Goal: Task Accomplishment & Management: Complete application form

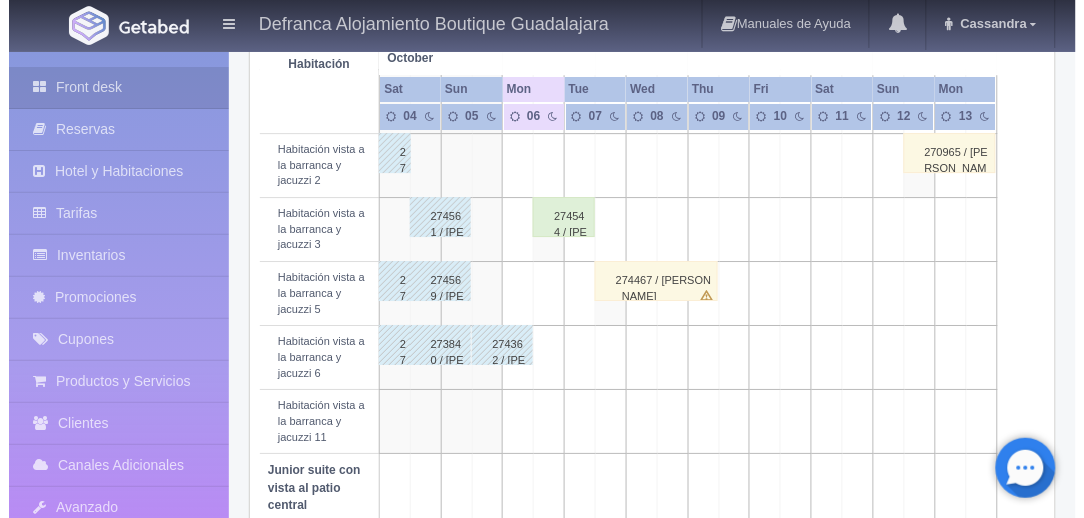
scroll to position [1063, 0]
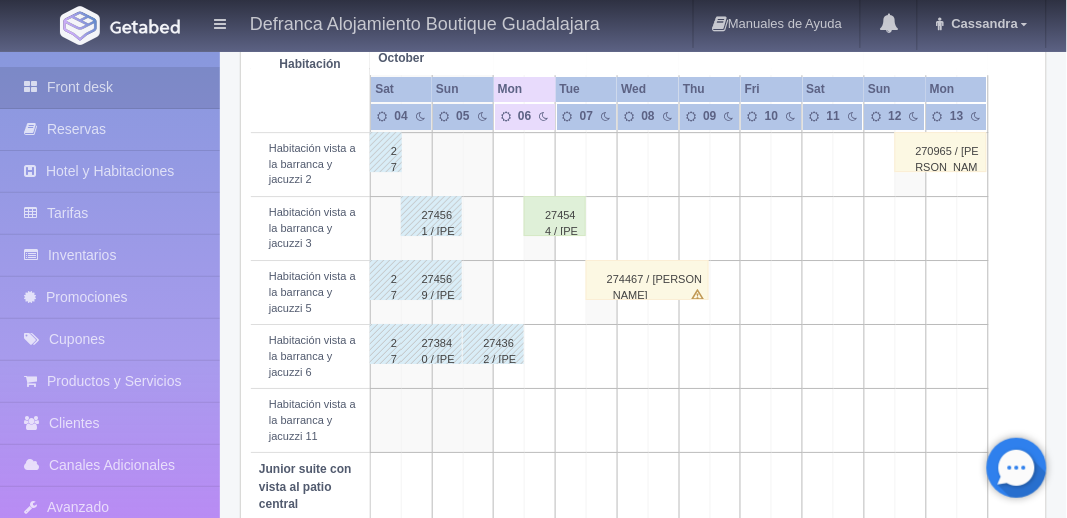
click at [546, 325] on td at bounding box center [540, 293] width 31 height 64
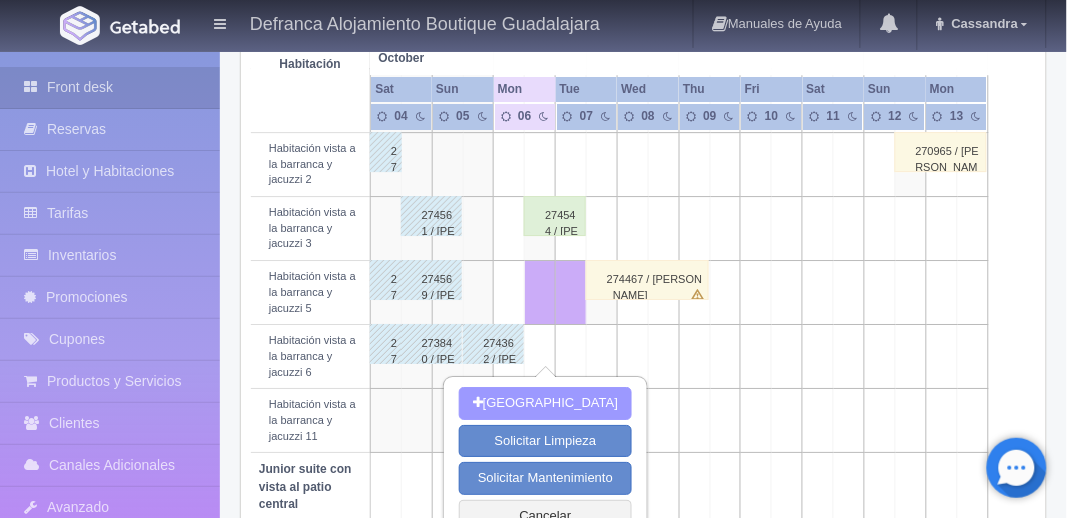
click at [538, 403] on button "[GEOGRAPHIC_DATA]" at bounding box center [545, 403] width 173 height 33
type input "[DATE]"
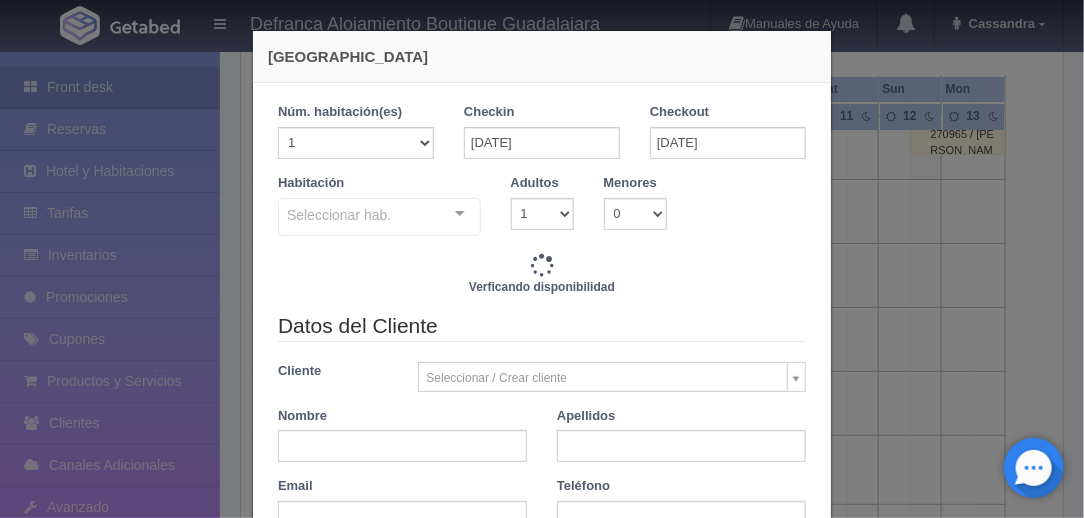
checkbox input "false"
type input "6710.00"
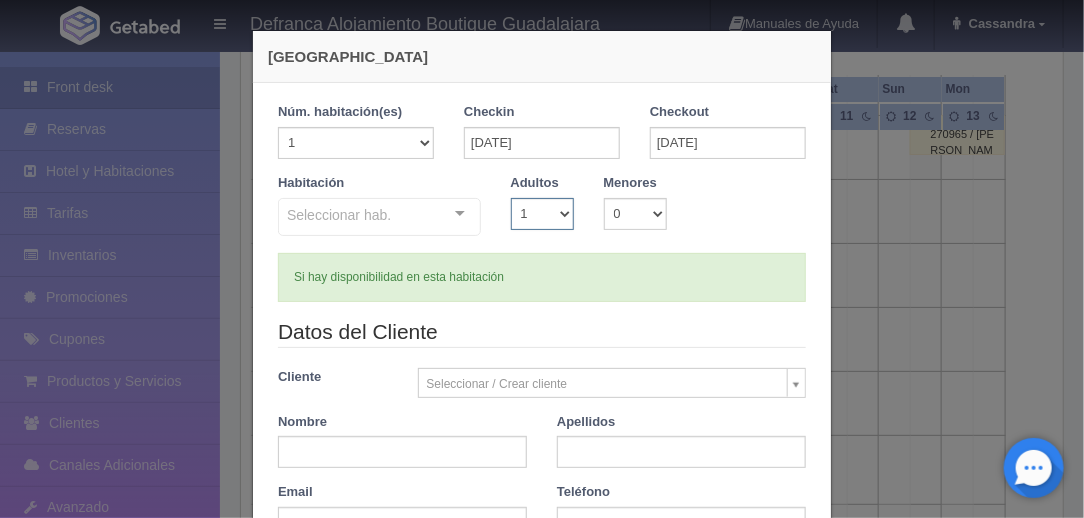
click at [556, 213] on select "1 2 3 4 5 6 7 8 9 10" at bounding box center [542, 214] width 63 height 32
checkbox input "false"
select select "2"
click at [511, 198] on select "1 2 3 4 5 6 7 8 9 10" at bounding box center [542, 214] width 63 height 32
checkbox input "false"
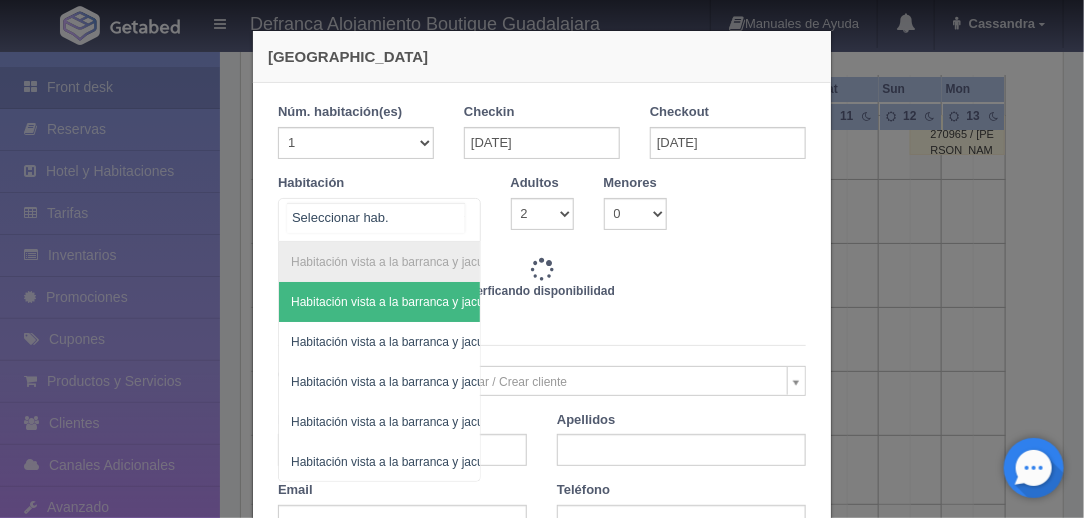
click at [423, 208] on div at bounding box center [379, 220] width 203 height 44
type input "6710.00"
checkbox input "false"
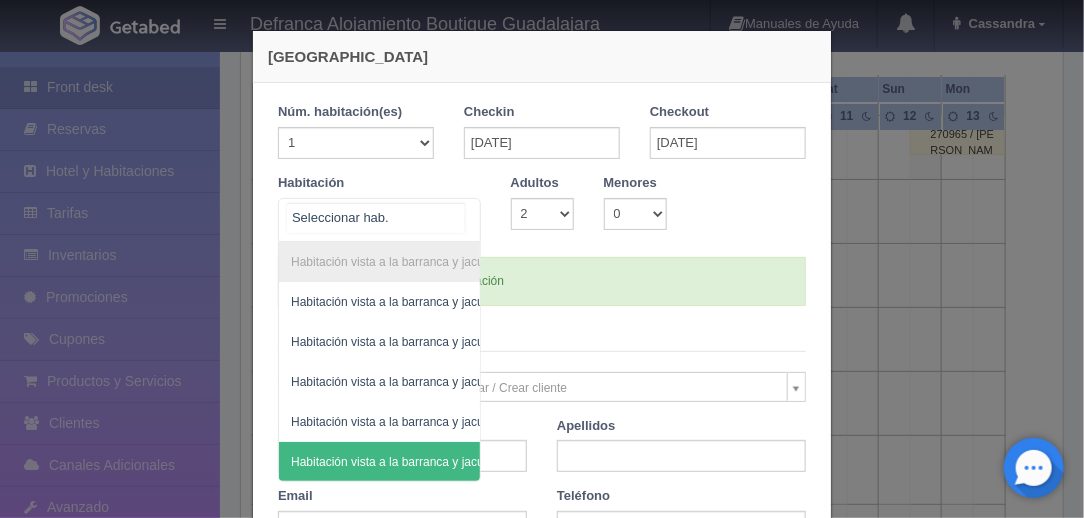
drag, startPoint x: 353, startPoint y: 481, endPoint x: 374, endPoint y: 481, distance: 21.0
click at [374, 481] on div "Habitación vista a la barranca y jacuzzi Habitación vista a la barranca y jacuz…" at bounding box center [379, 362] width 203 height 240
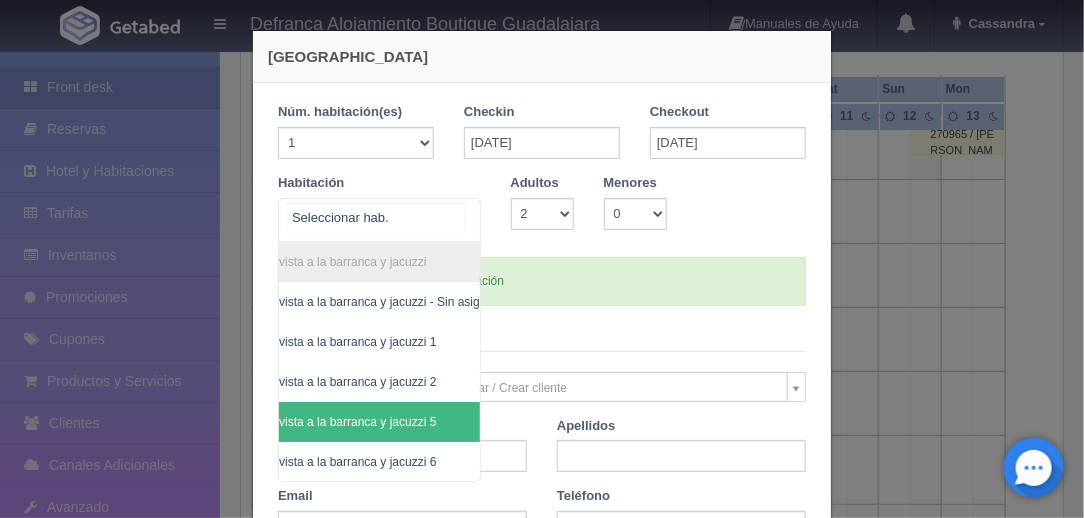
click at [370, 415] on span "Habitación vista a la barranca y jacuzzi 5" at bounding box center [327, 422] width 217 height 14
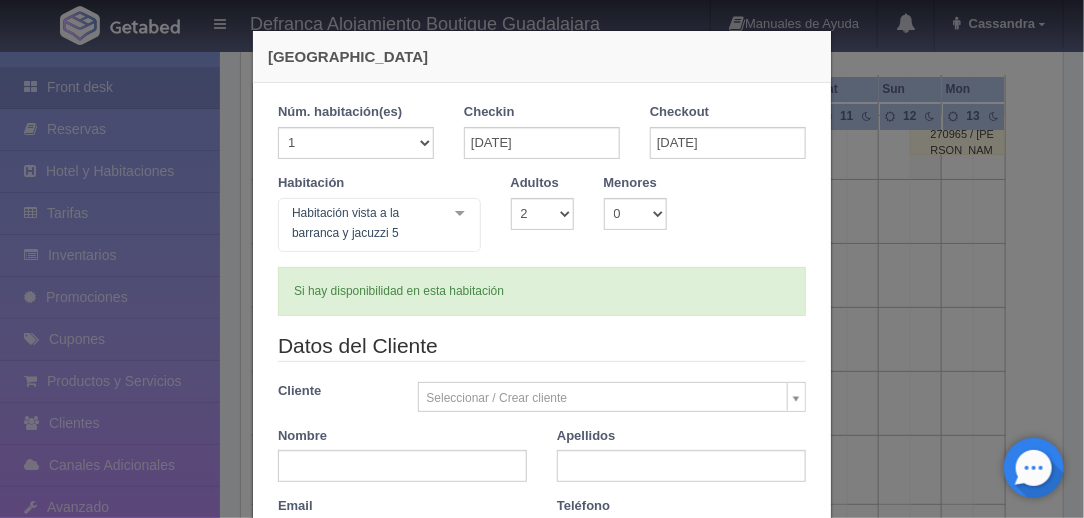
checkbox input "false"
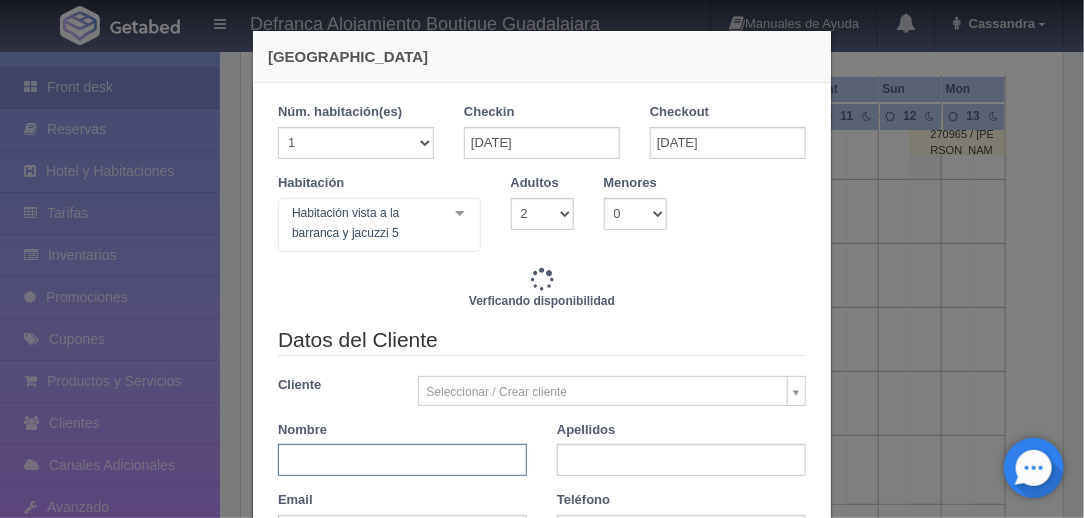
click at [421, 466] on input "text" at bounding box center [402, 460] width 249 height 32
type input "6710.00"
checkbox input "false"
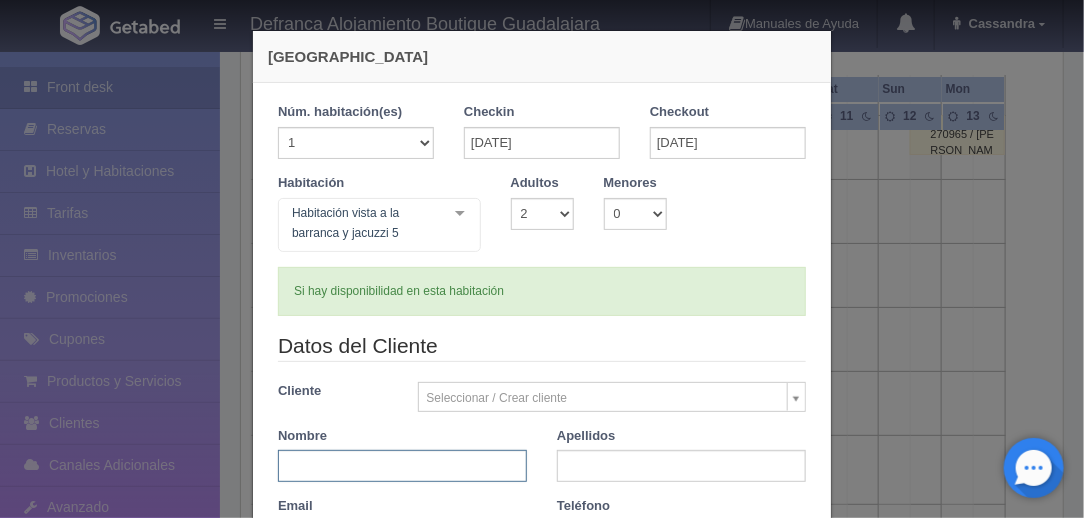
paste input "[PERSON_NAME]"
drag, startPoint x: 421, startPoint y: 466, endPoint x: 326, endPoint y: 468, distance: 95.0
click at [326, 468] on input "[PERSON_NAME]" at bounding box center [402, 466] width 249 height 32
type input "[PERSON_NAME]"
paste input "[PERSON_NAME]"
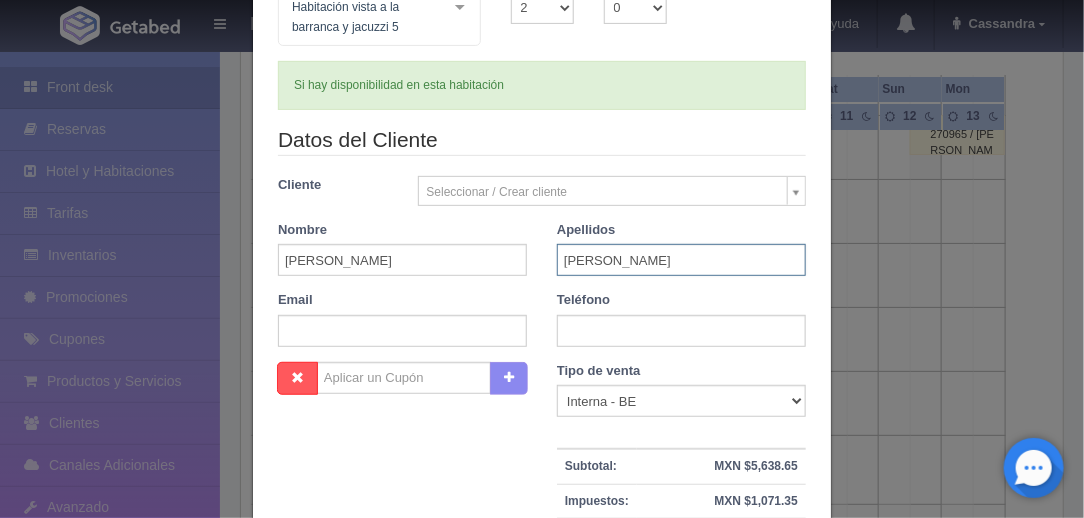
scroll to position [210, 0]
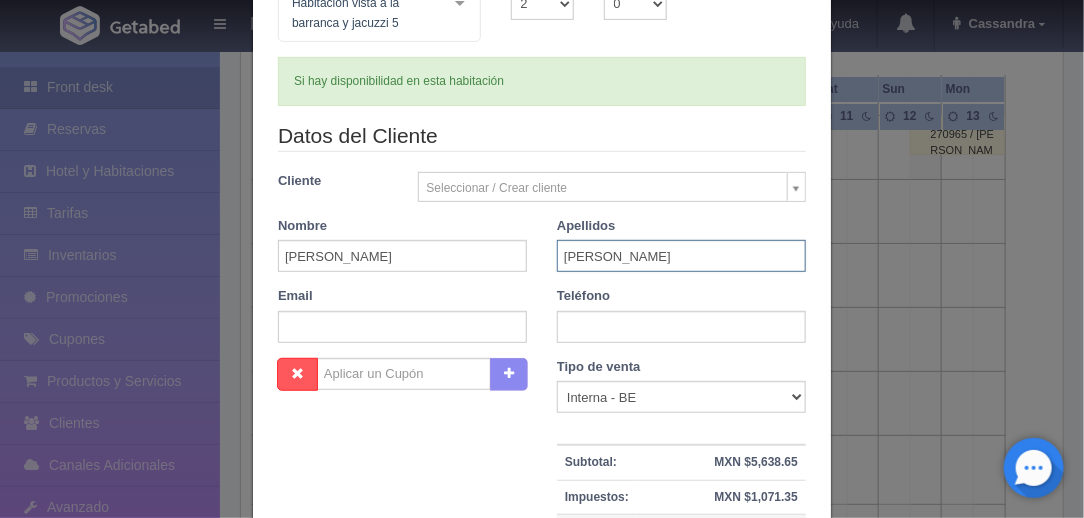
type input "[PERSON_NAME]"
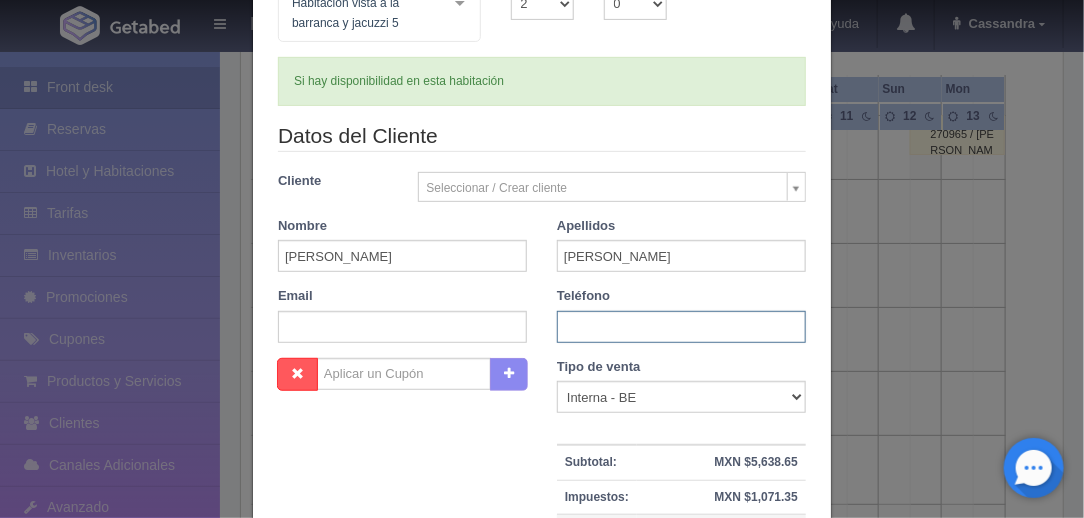
click at [583, 337] on input "text" at bounding box center [681, 327] width 249 height 32
paste input "33 3749 9358"
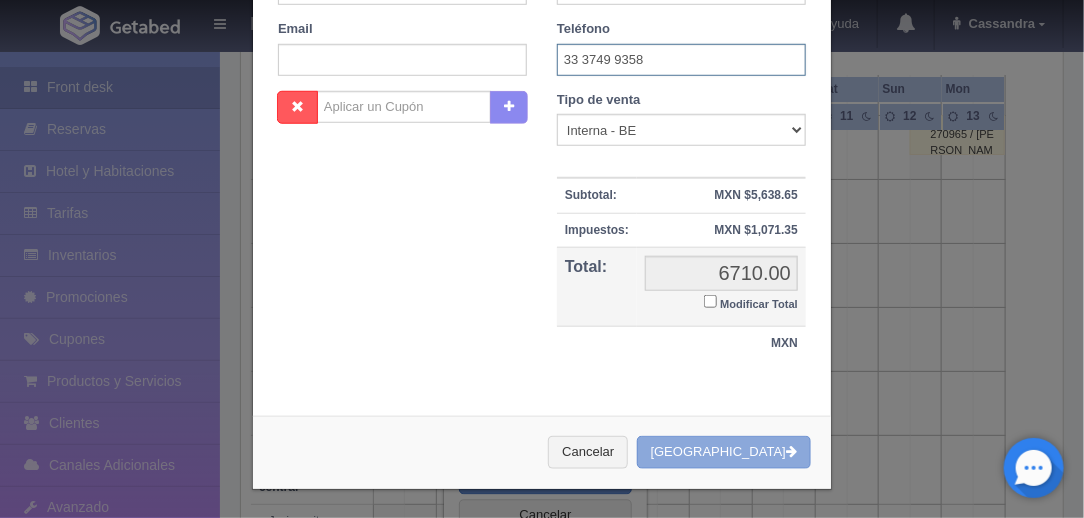
type input "33 3749 9358"
click at [746, 455] on button "[GEOGRAPHIC_DATA]" at bounding box center [724, 452] width 174 height 33
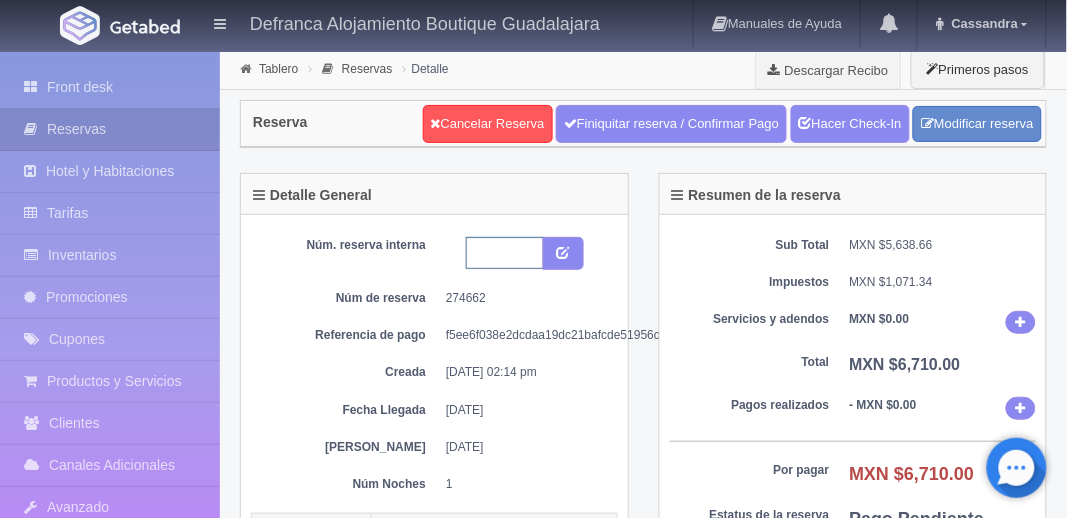
click at [515, 264] on input "text" at bounding box center [505, 253] width 78 height 32
type input "h"
type input "HVBJ5 061025-071025"
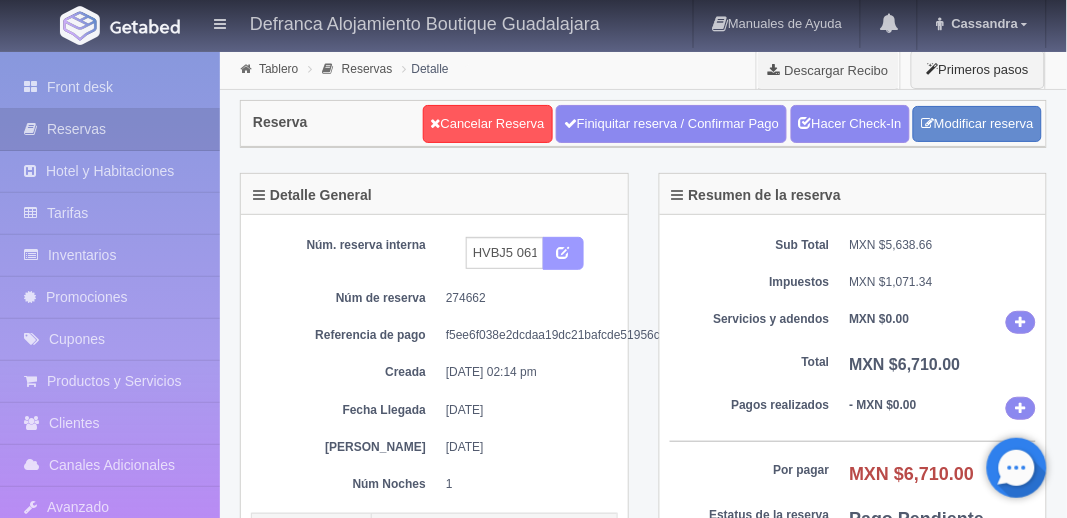
click at [566, 251] on icon "submit" at bounding box center [563, 251] width 13 height 13
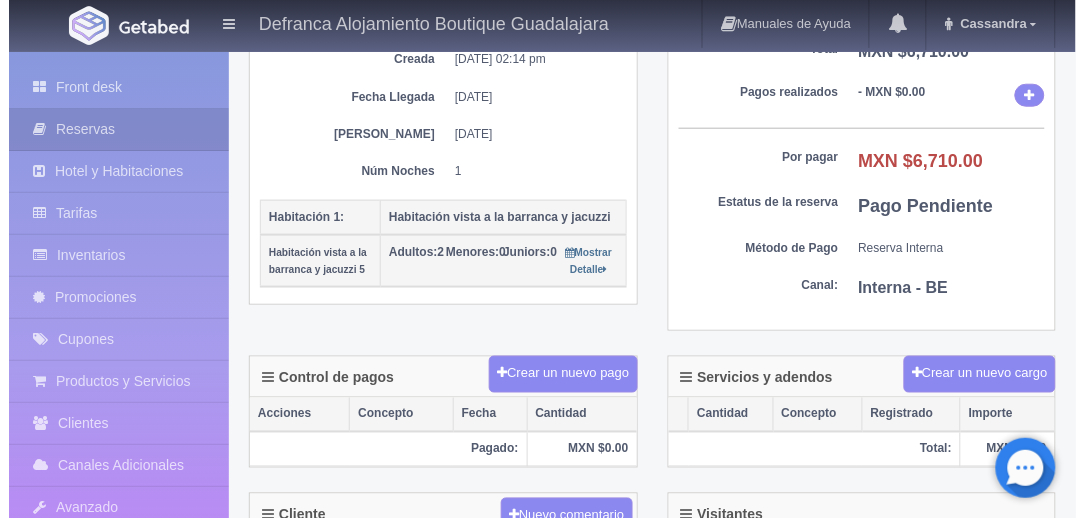
scroll to position [321, 0]
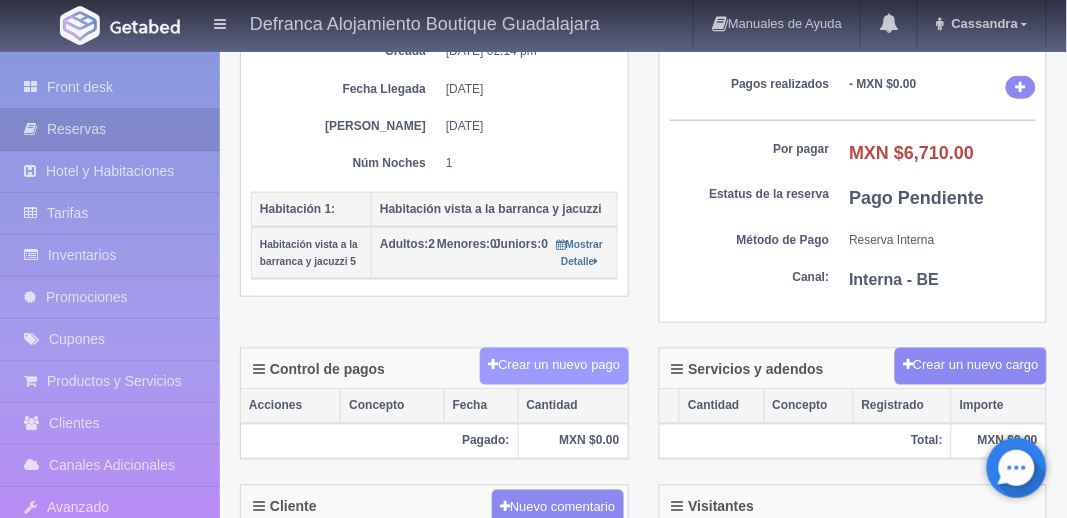
click at [550, 368] on button "Crear un nuevo pago" at bounding box center [554, 366] width 148 height 37
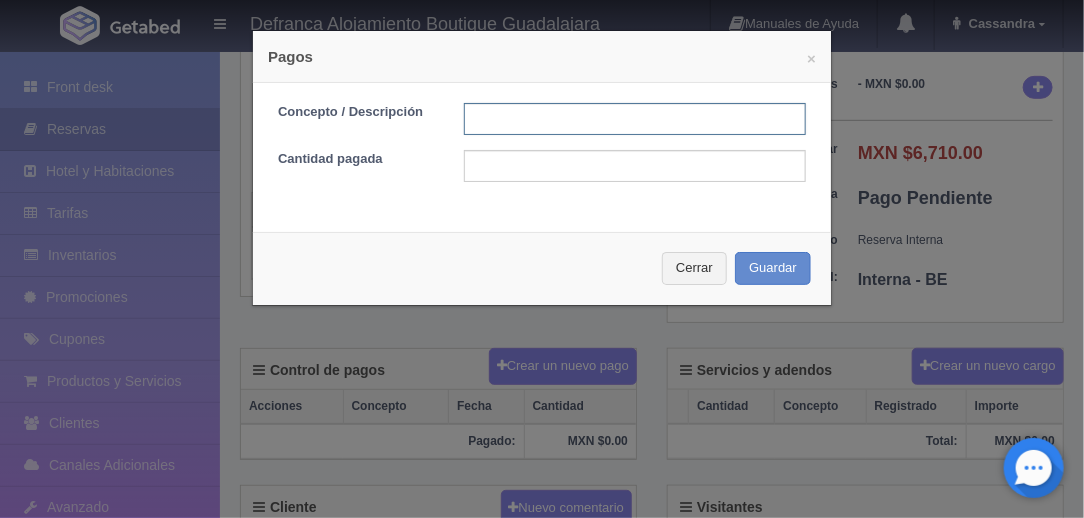
click at [540, 123] on input "text" at bounding box center [635, 119] width 342 height 32
click at [628, 120] on input "TRANSFERENCIA 10 JUNIO 2025" at bounding box center [635, 119] width 342 height 32
type input "TRANSFERENCIA 06 OCTUBRE 2025"
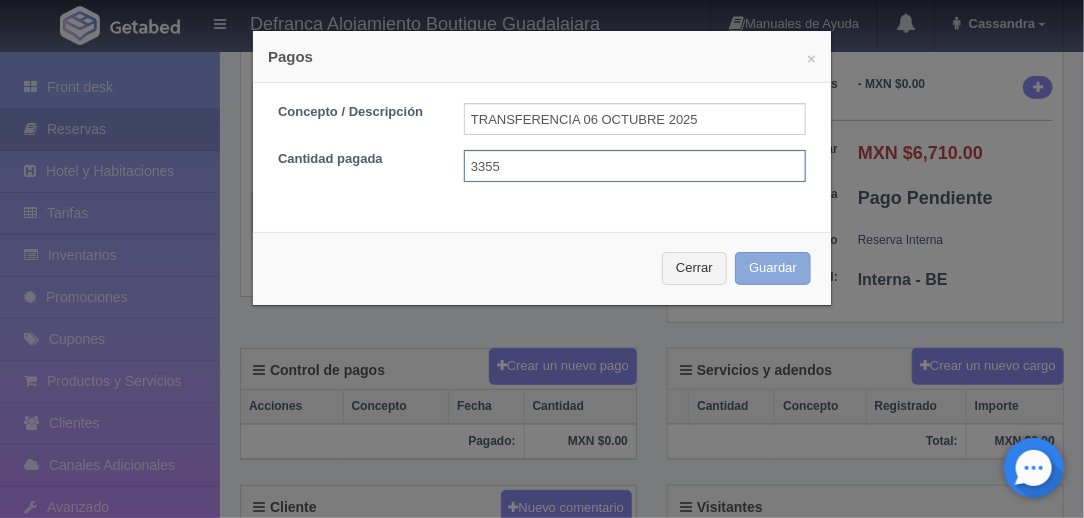
type input "3355"
click at [765, 260] on button "Guardar" at bounding box center [773, 268] width 76 height 33
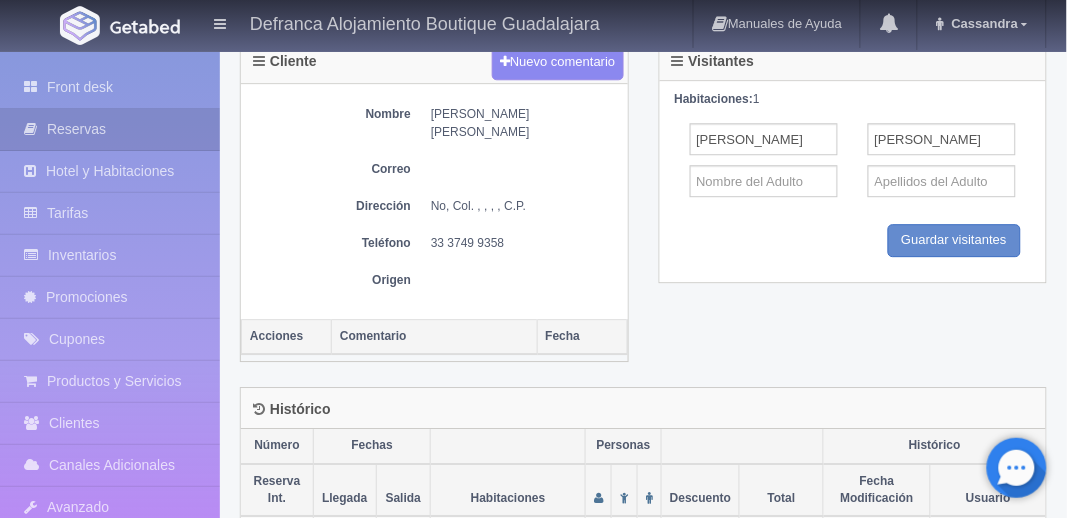
scroll to position [813, 0]
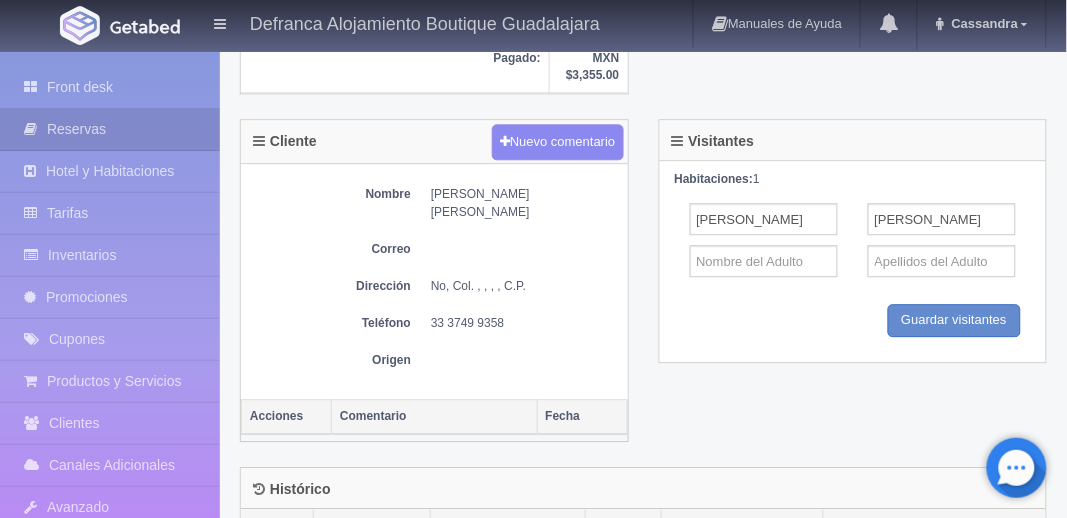
click at [453, 193] on dd "[PERSON_NAME]" at bounding box center [524, 203] width 187 height 34
copy div "[PERSON_NAME]"
click at [446, 315] on dd "33 3749 9358" at bounding box center [524, 323] width 187 height 17
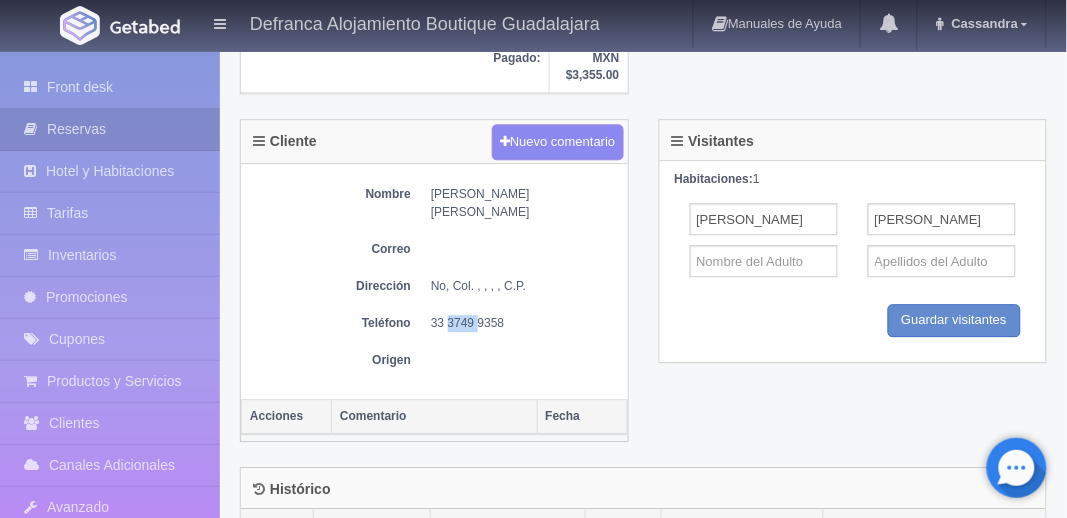
click at [446, 315] on dd "33 3749 9358" at bounding box center [524, 323] width 187 height 17
copy div "33 3749 9358"
